Goal: Information Seeking & Learning: Ask a question

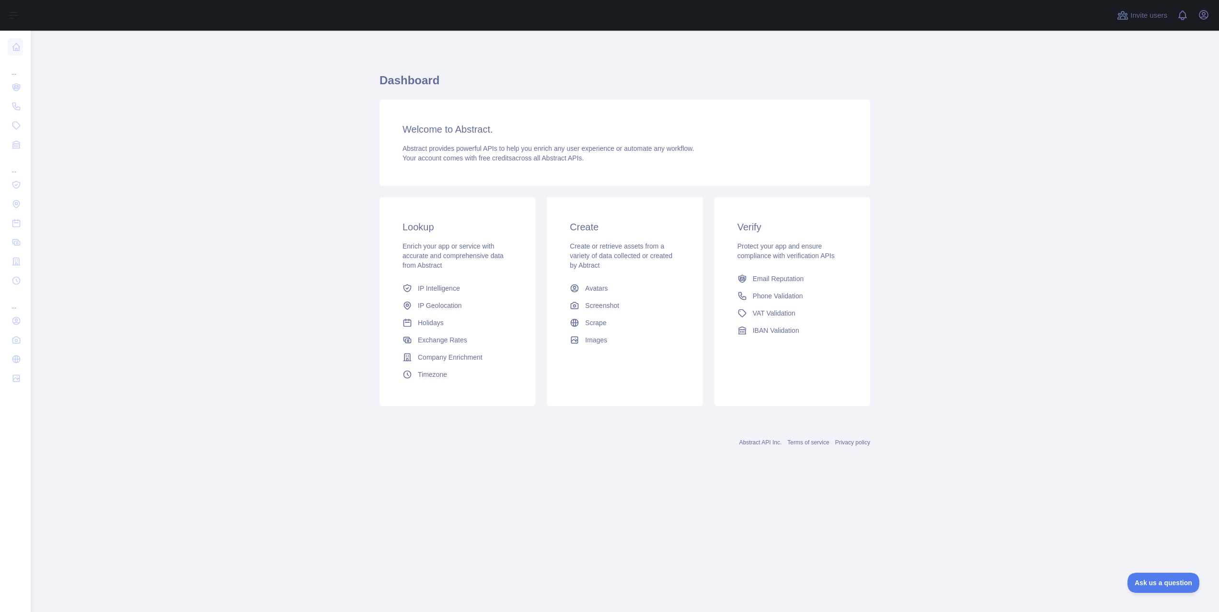
click at [1210, 19] on div "Open user menu" at bounding box center [1203, 15] width 15 height 17
click at [1204, 19] on icon "button" at bounding box center [1203, 15] width 9 height 9
click at [1132, 109] on button "Billing" at bounding box center [1157, 103] width 107 height 17
click at [1208, 16] on icon "button" at bounding box center [1203, 15] width 9 height 9
click at [1136, 79] on link "Organization" at bounding box center [1157, 86] width 107 height 17
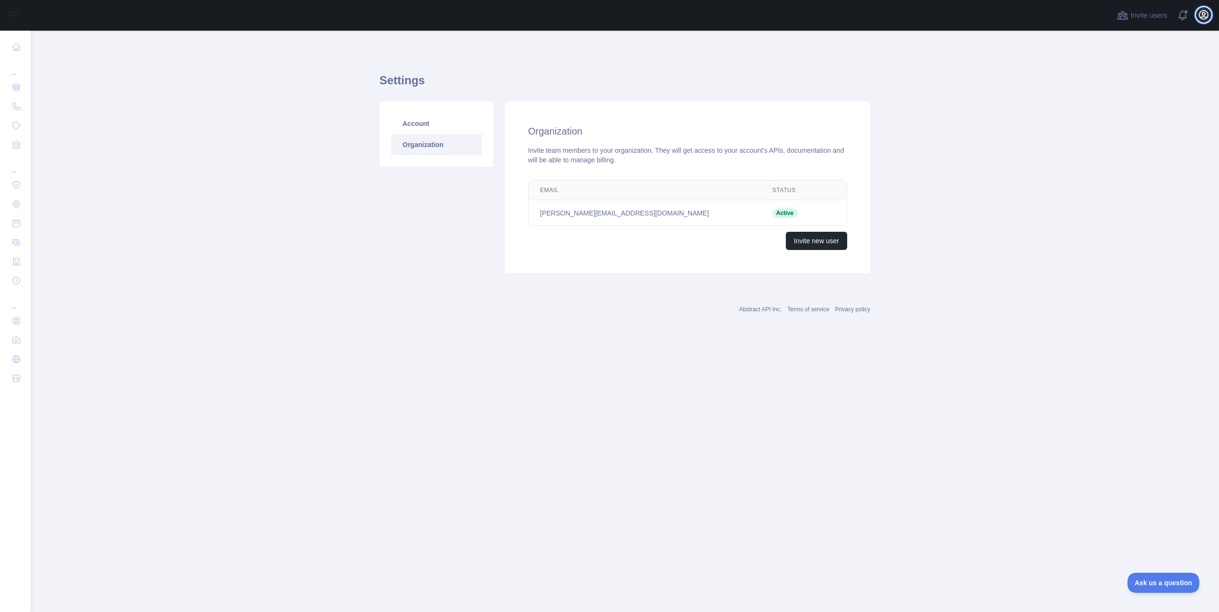
click at [1204, 13] on icon "button" at bounding box center [1202, 14] width 11 height 11
click at [1135, 66] on link "Account settings" at bounding box center [1157, 69] width 107 height 17
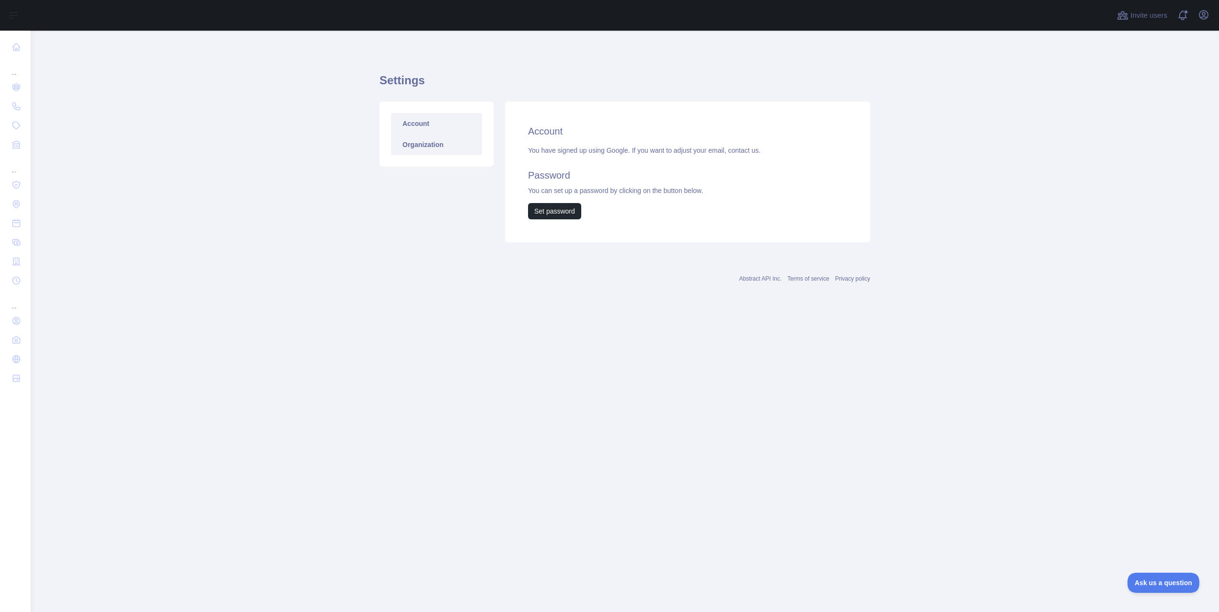
click at [446, 146] on link "Organization" at bounding box center [436, 144] width 91 height 21
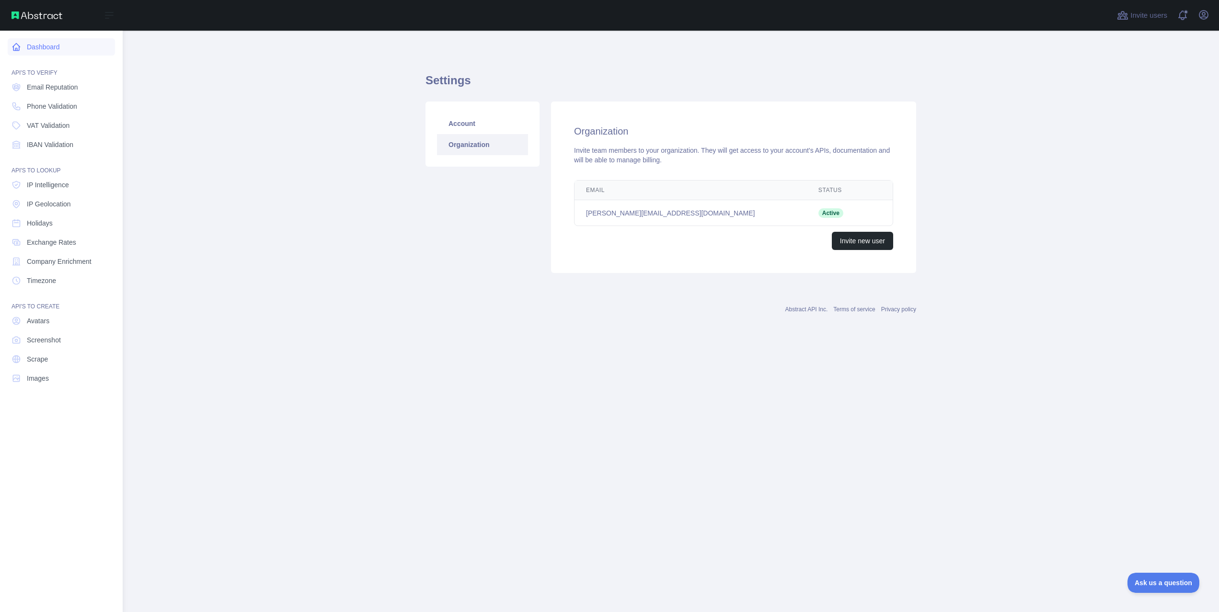
click at [40, 49] on link "Dashboard" at bounding box center [61, 46] width 107 height 17
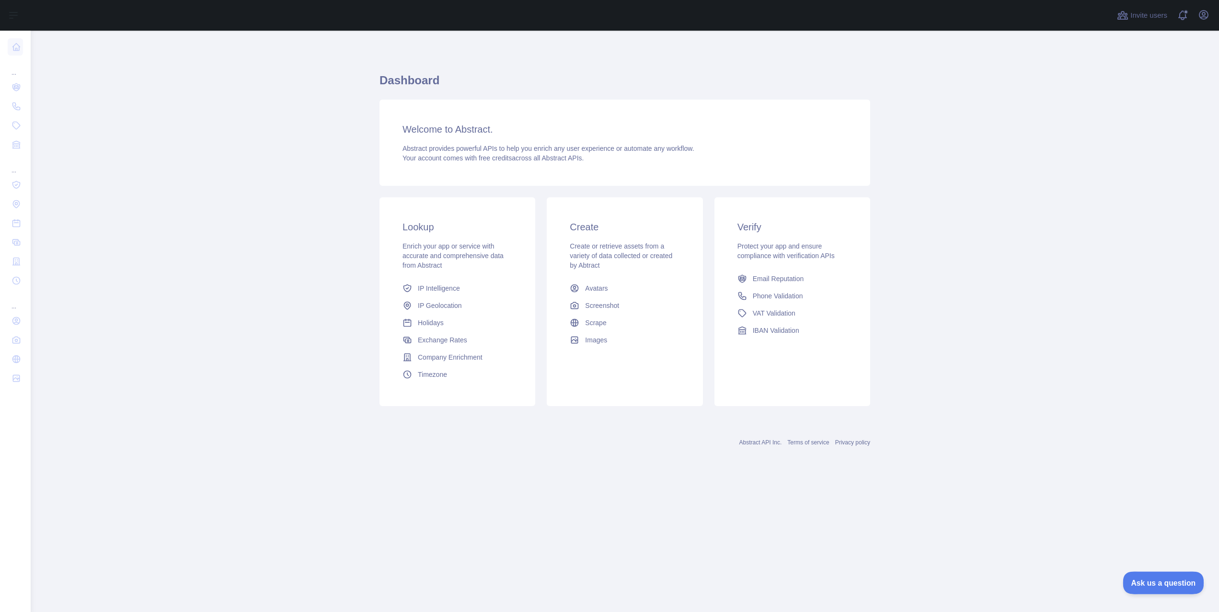
click at [1156, 579] on span "Ask us a question" at bounding box center [1158, 581] width 72 height 7
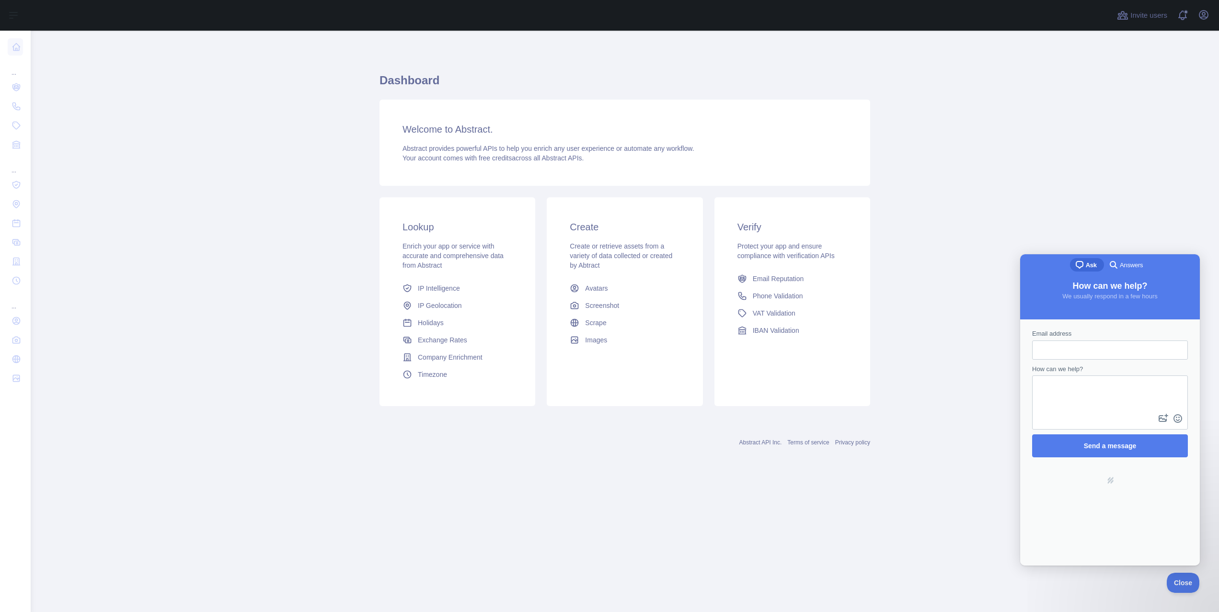
click at [1120, 263] on span "Answers" at bounding box center [1130, 266] width 23 height 10
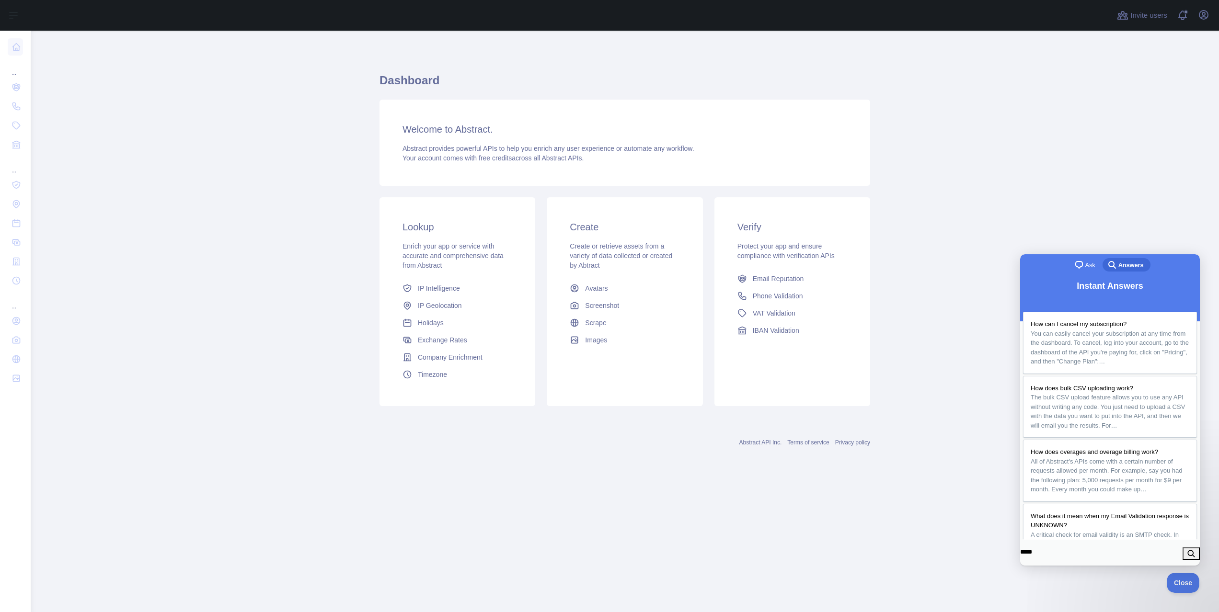
type input "******"
click button "search" at bounding box center [1190, 553] width 17 height 12
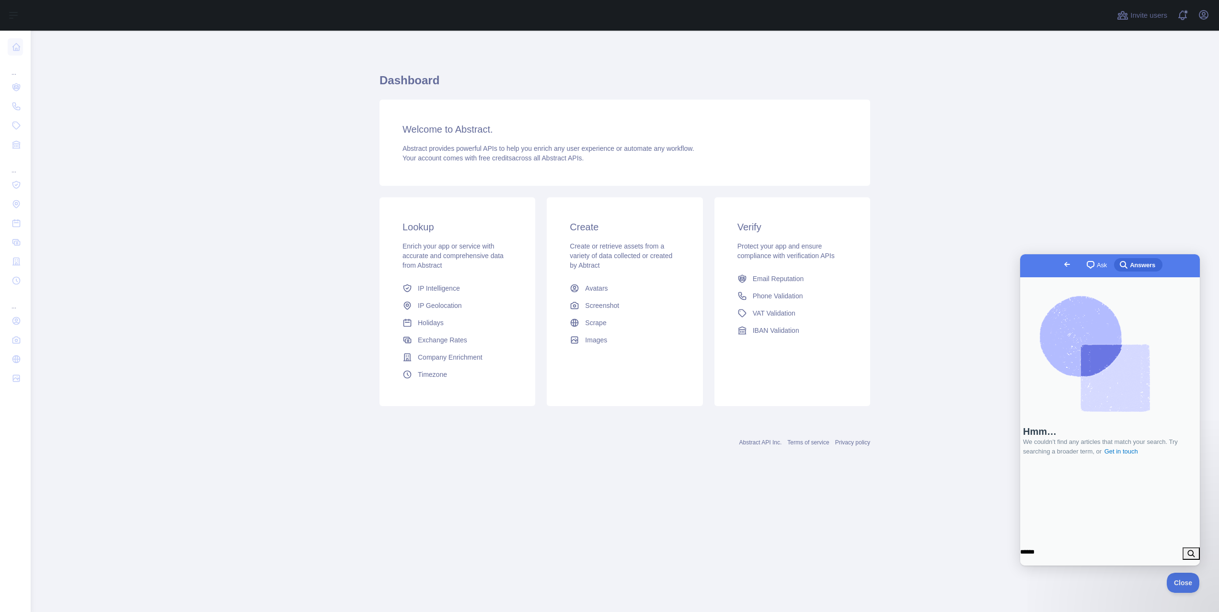
click at [1062, 127] on main "Dashboard Welcome to Abstract. Abstract provides powerful APIs to help you enri…" at bounding box center [625, 321] width 1188 height 581
click at [1061, 268] on span "Go back" at bounding box center [1066, 264] width 11 height 11
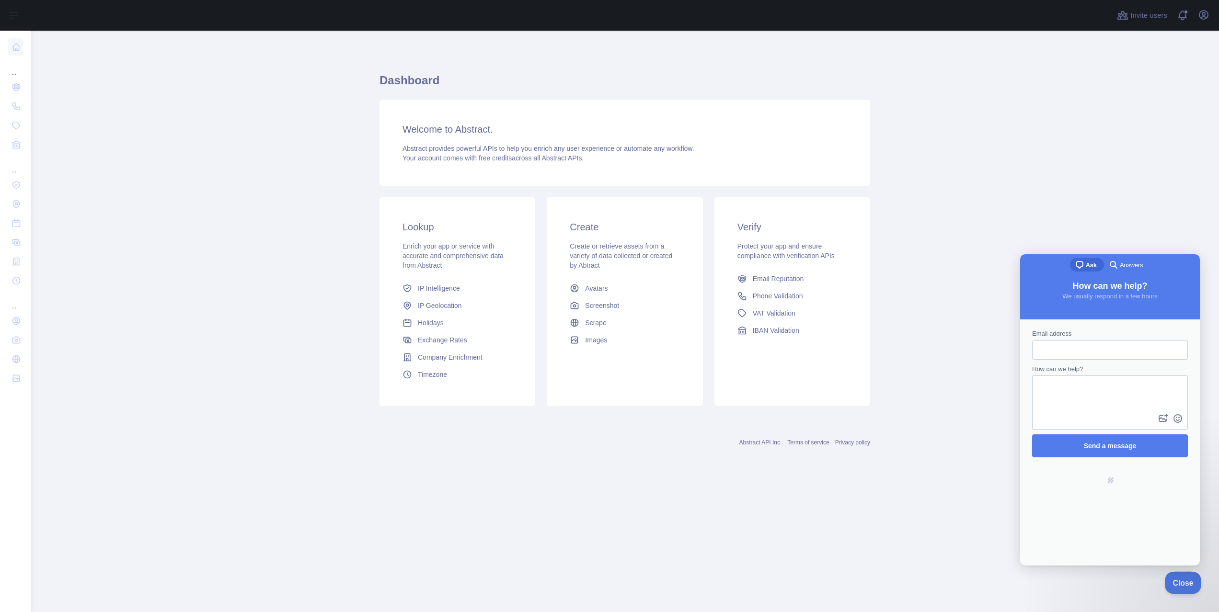
click at [1180, 582] on span "Close" at bounding box center [1180, 581] width 33 height 7
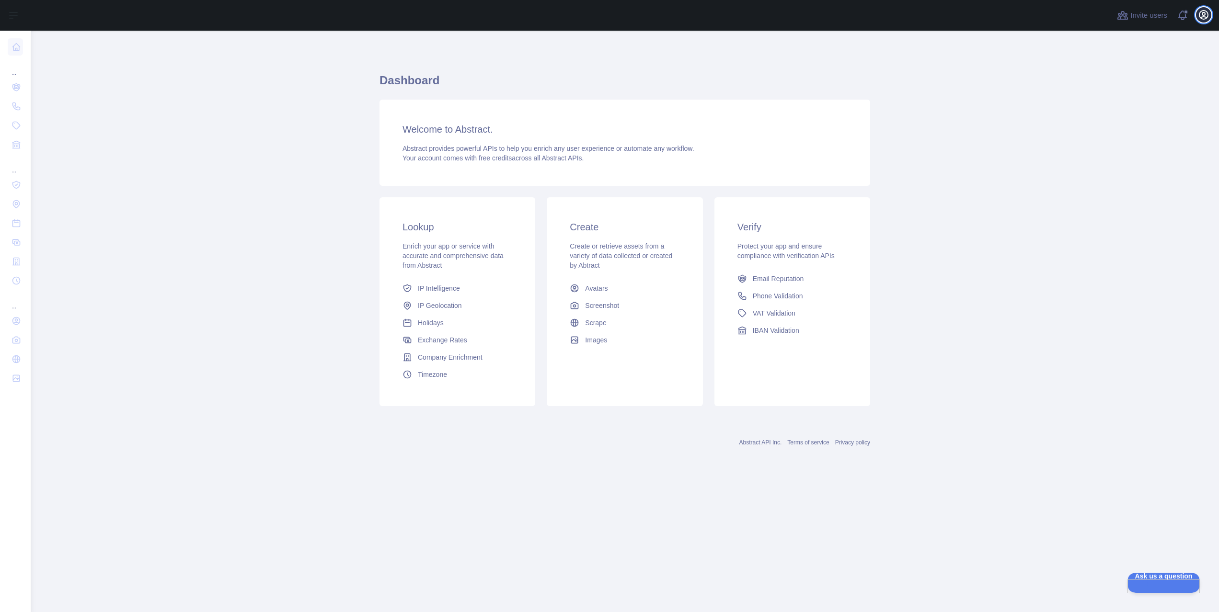
click at [1207, 14] on icon "button" at bounding box center [1203, 15] width 9 height 9
click at [1182, 12] on span at bounding box center [1185, 15] width 19 height 31
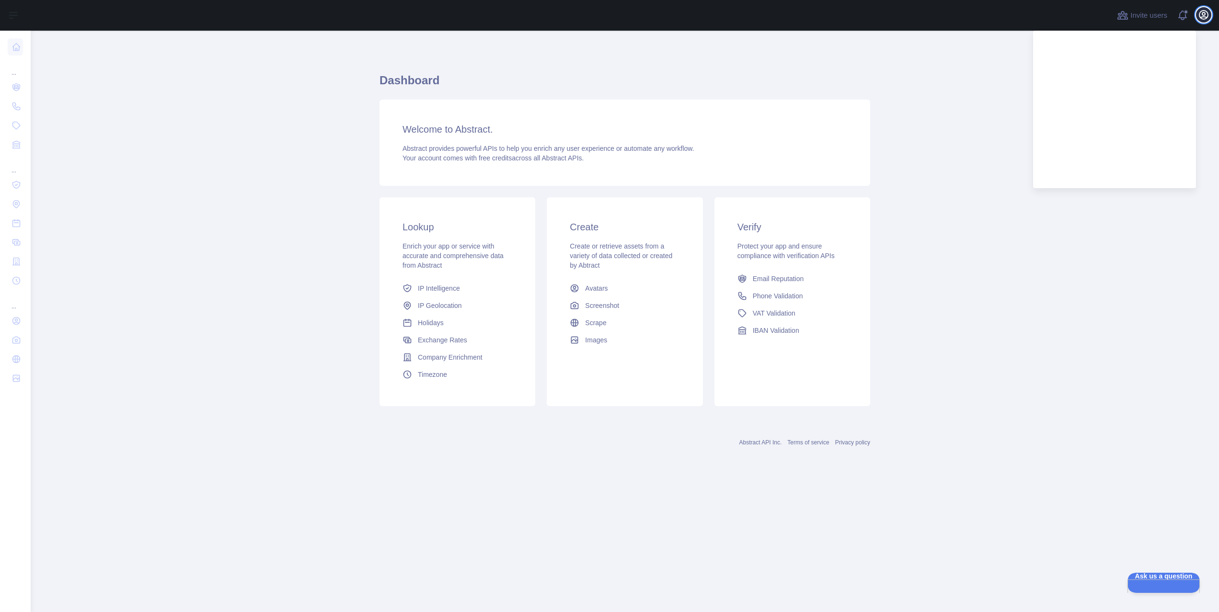
click at [1207, 18] on icon "button" at bounding box center [1202, 14] width 11 height 11
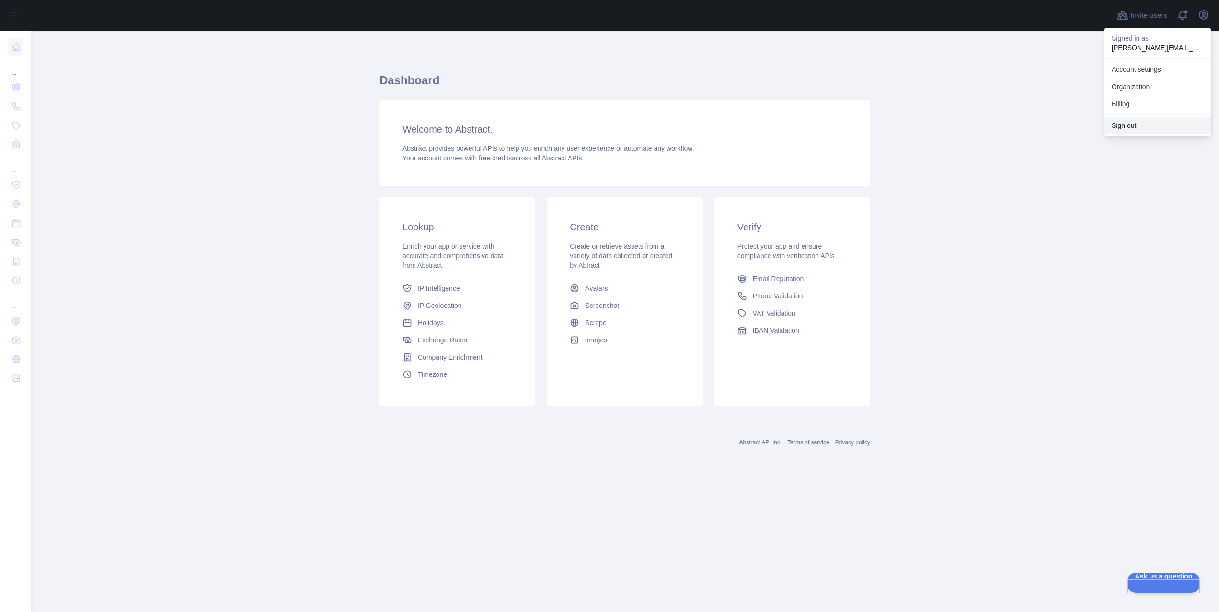
click at [1137, 121] on button "Sign out" at bounding box center [1157, 125] width 107 height 17
